Goal: Use online tool/utility

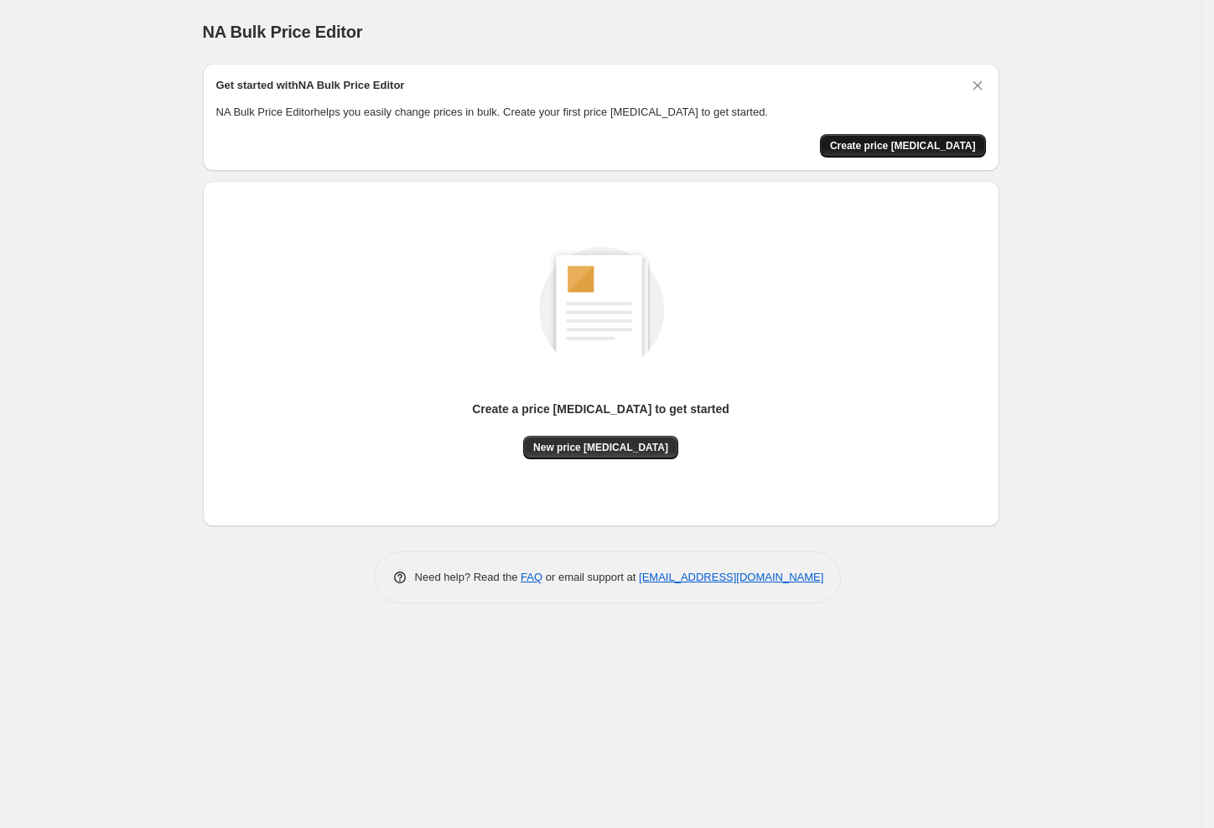
click at [903, 148] on span "Create price [MEDICAL_DATA]" at bounding box center [903, 145] width 146 height 13
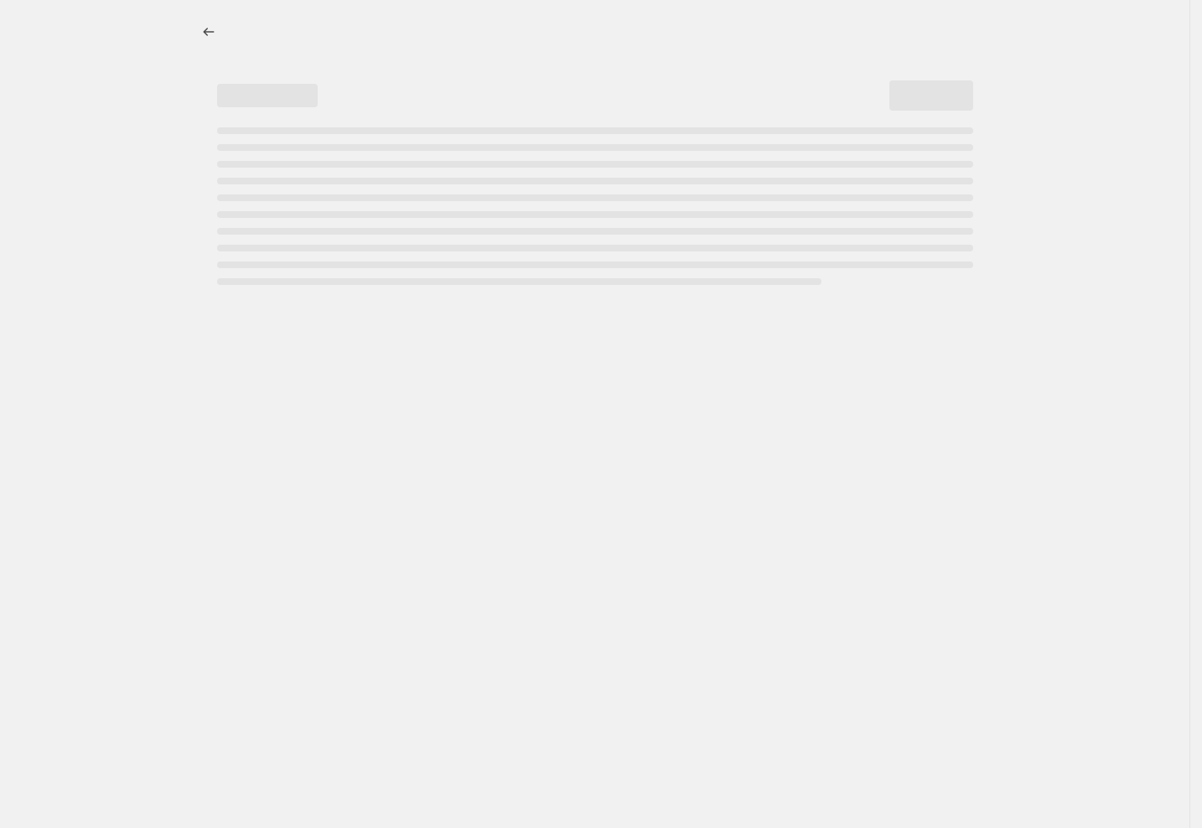
select select "percentage"
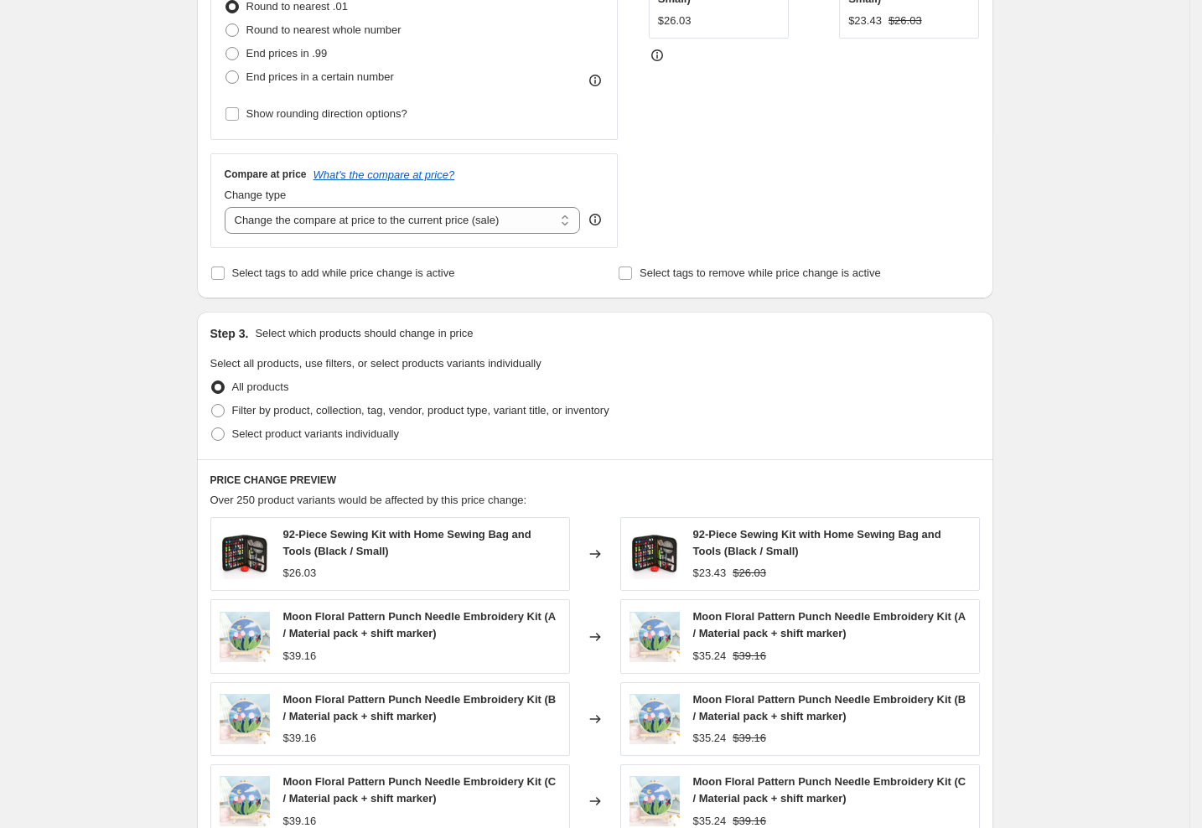
scroll to position [470, 0]
click at [568, 232] on select "Change the compare at price to the current price (sale) Change the compare at p…" at bounding box center [403, 221] width 356 height 27
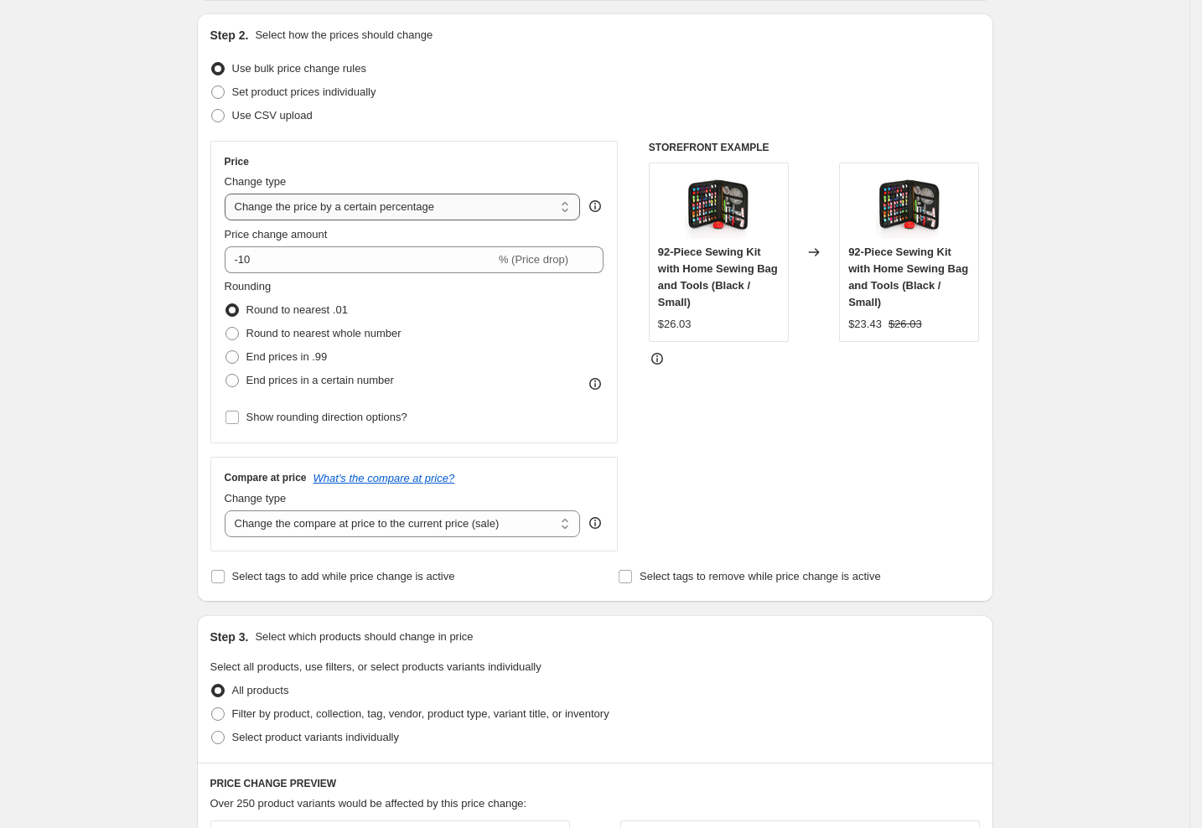
scroll to position [167, 0]
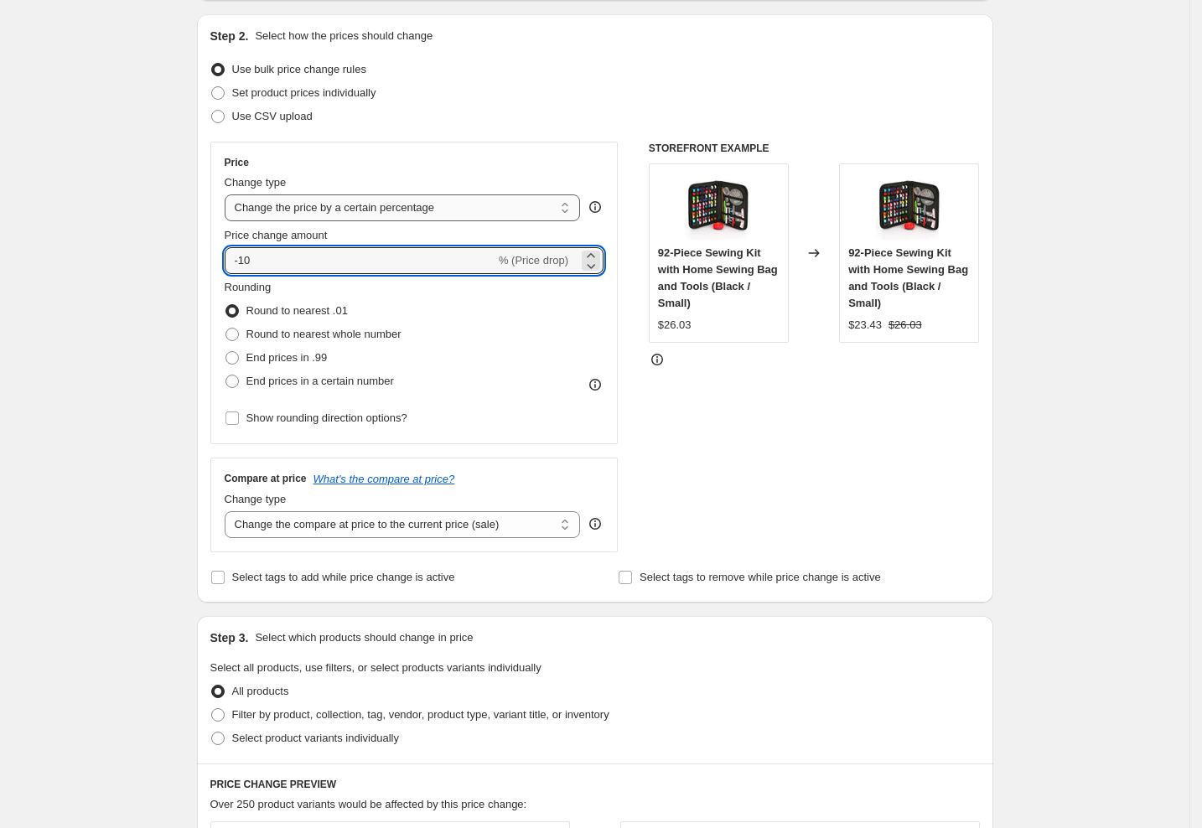
click at [496, 269] on input "-10" at bounding box center [360, 260] width 271 height 27
click at [594, 253] on icon at bounding box center [591, 255] width 17 height 17
type input "-8"
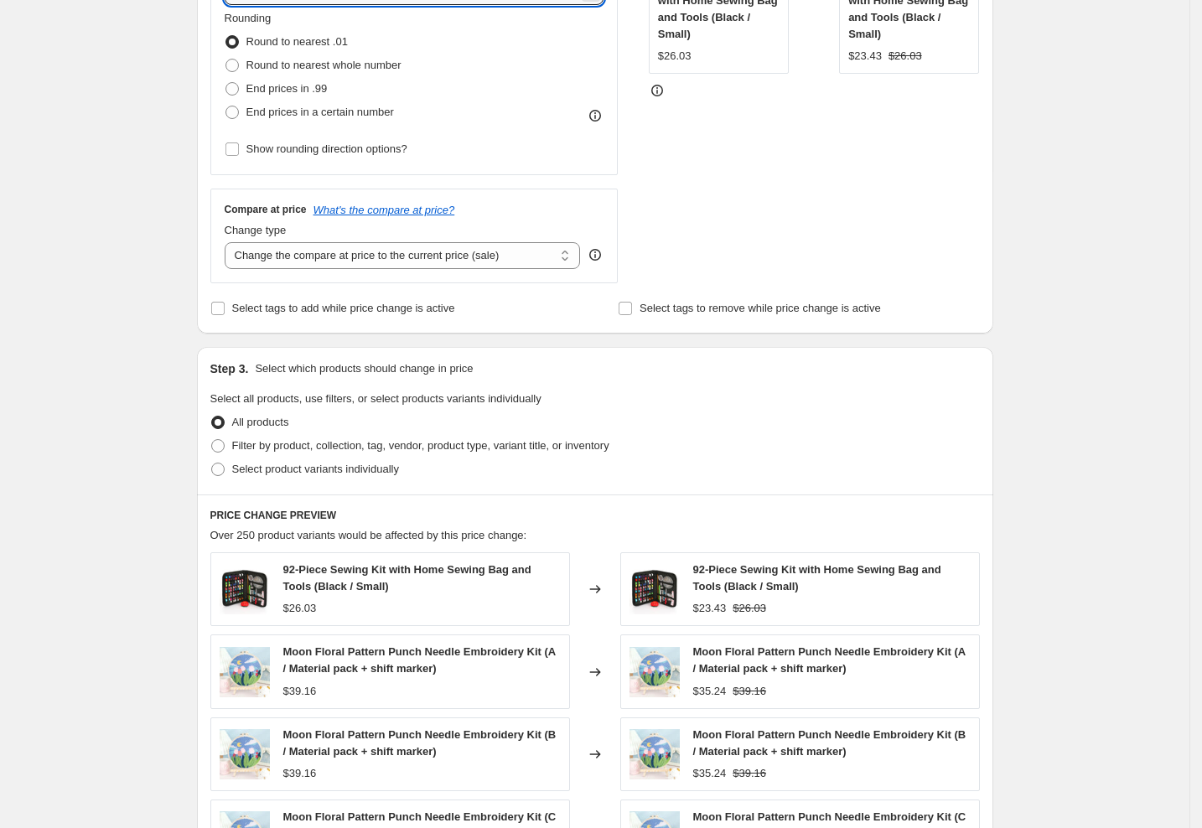
scroll to position [437, 0]
click at [570, 249] on select "Change the compare at price to the current price (sale) Change the compare at p…" at bounding box center [403, 254] width 356 height 27
click at [568, 251] on select "Change the compare at price to the current price (sale) Change the compare at p…" at bounding box center [403, 254] width 356 height 27
click at [588, 212] on div "Compare at price What's the compare at price?" at bounding box center [415, 208] width 380 height 13
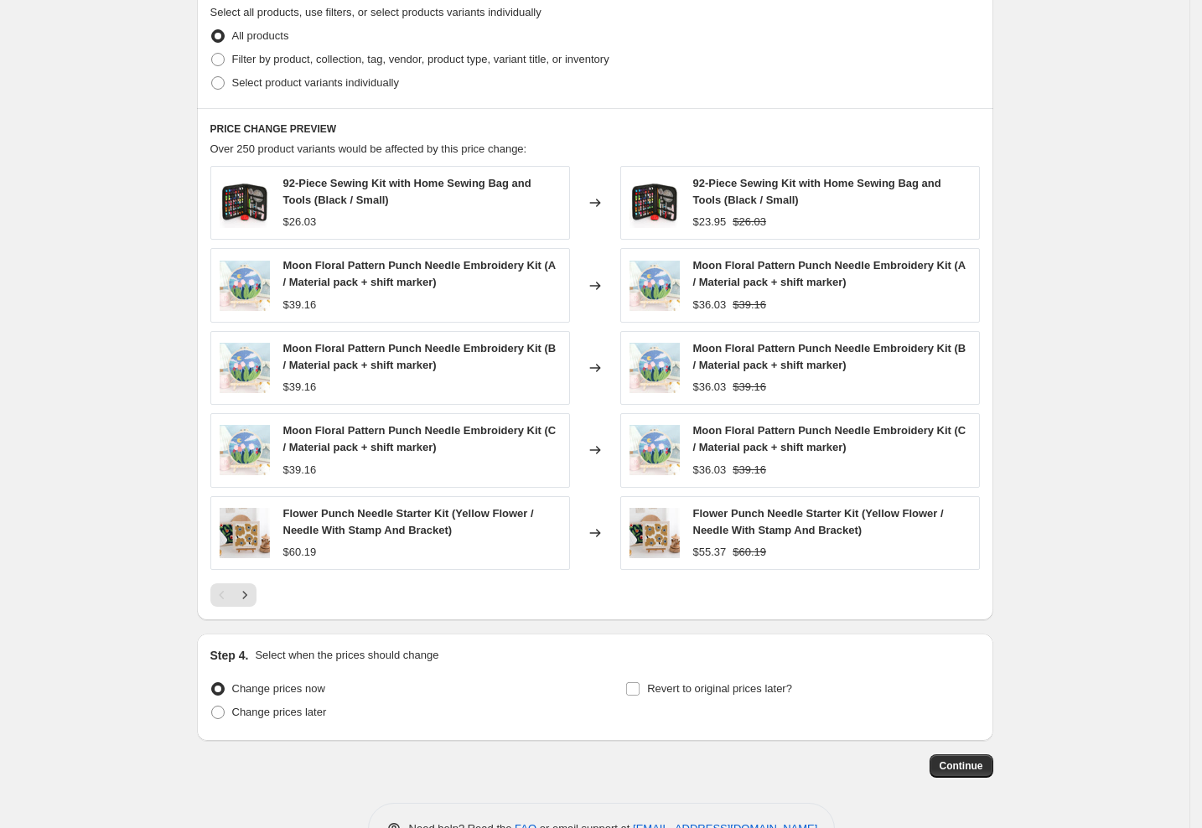
scroll to position [875, 0]
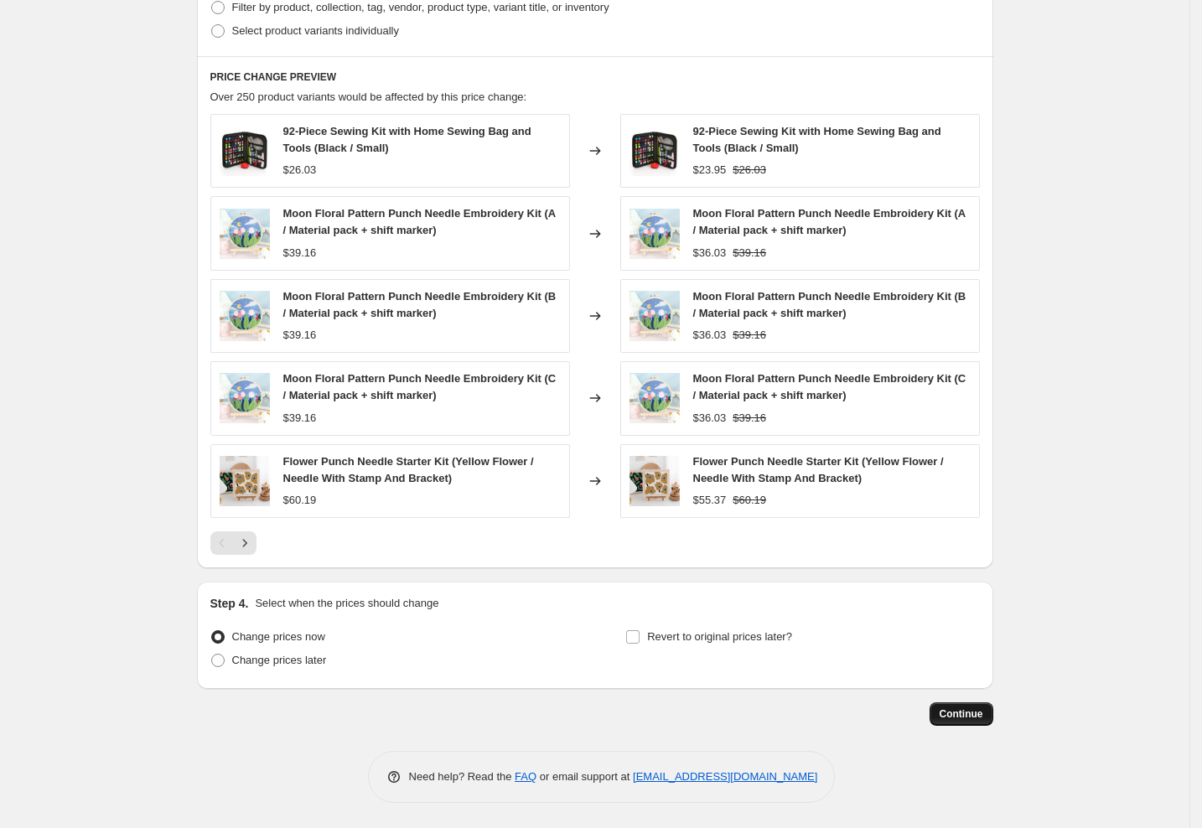
click at [984, 718] on span "Continue" at bounding box center [962, 714] width 44 height 13
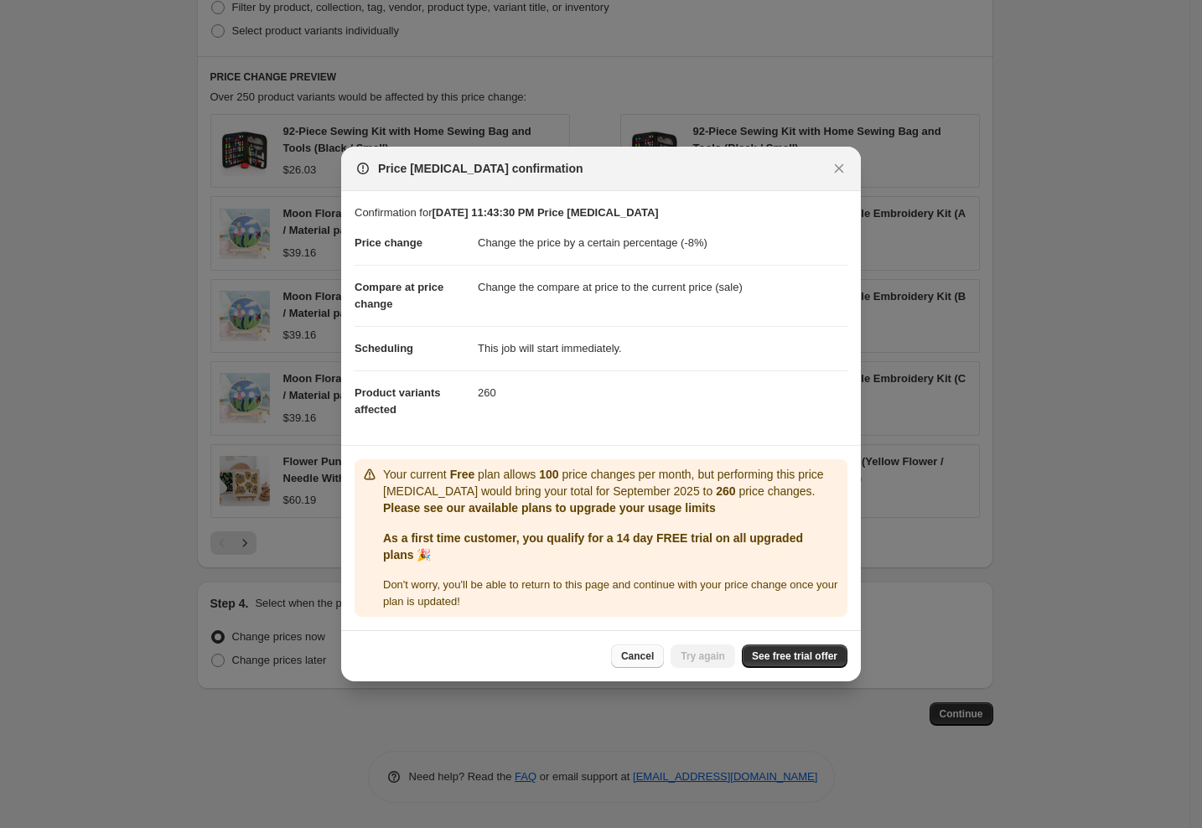
click at [641, 656] on span "Cancel" at bounding box center [637, 656] width 33 height 13
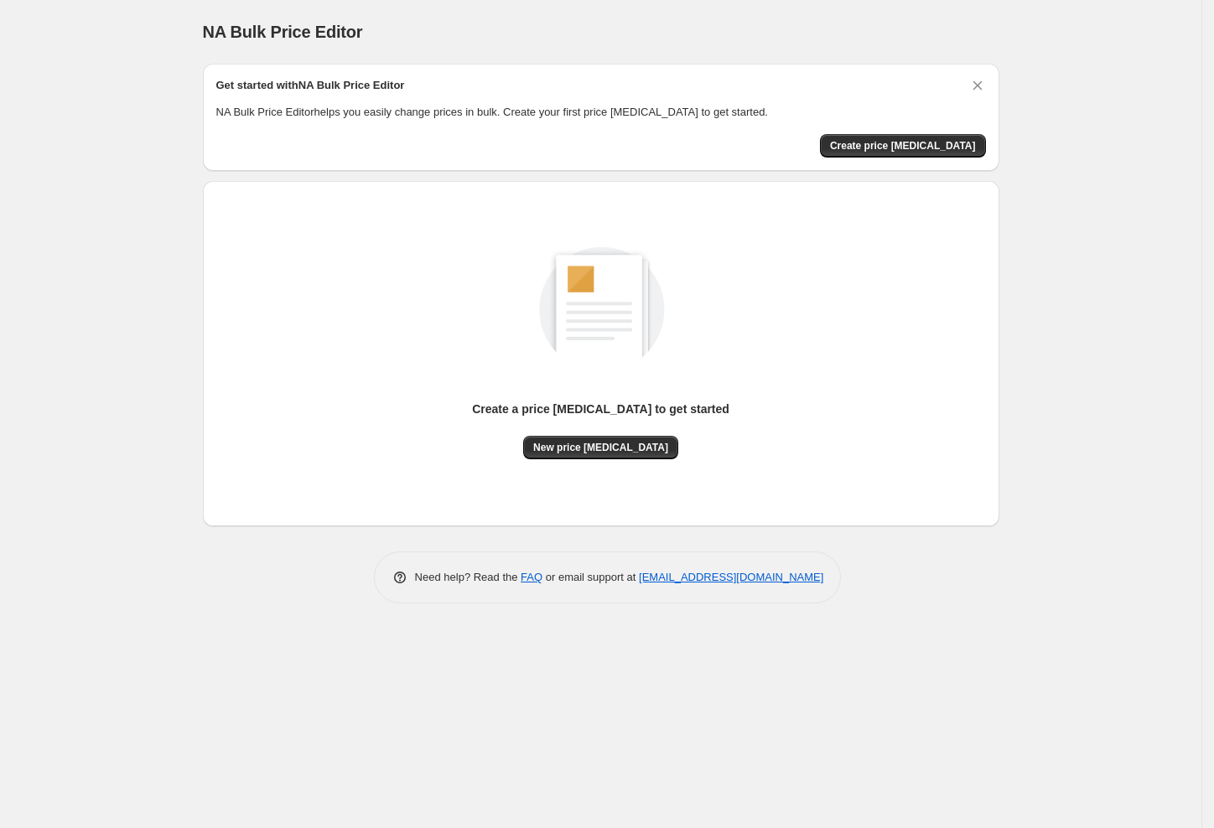
click at [293, 30] on span "NA Bulk Price Editor" at bounding box center [283, 32] width 160 height 18
